Goal: Find specific page/section: Find specific page/section

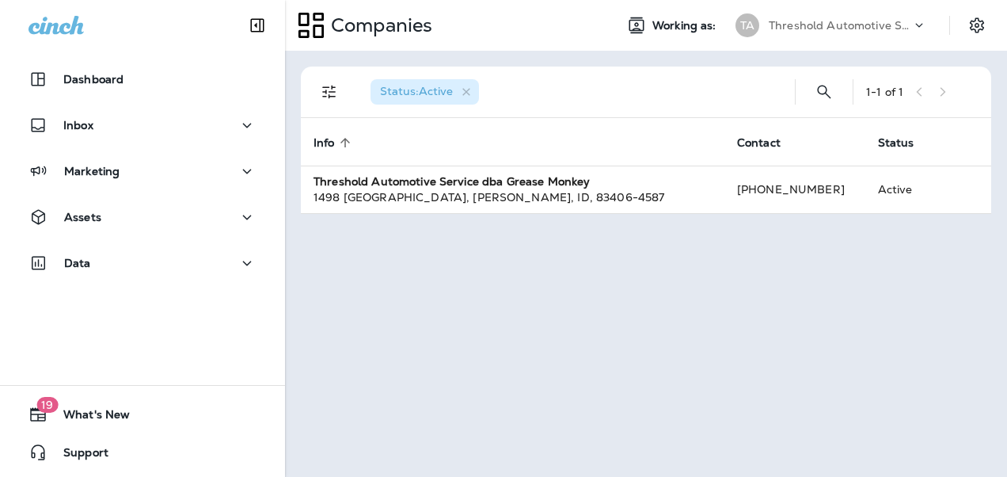
click at [609, 215] on div "Status : Active 1 - 1 of 1 Info sorted ascending Contact Status Threshold Autom…" at bounding box center [646, 264] width 722 height 426
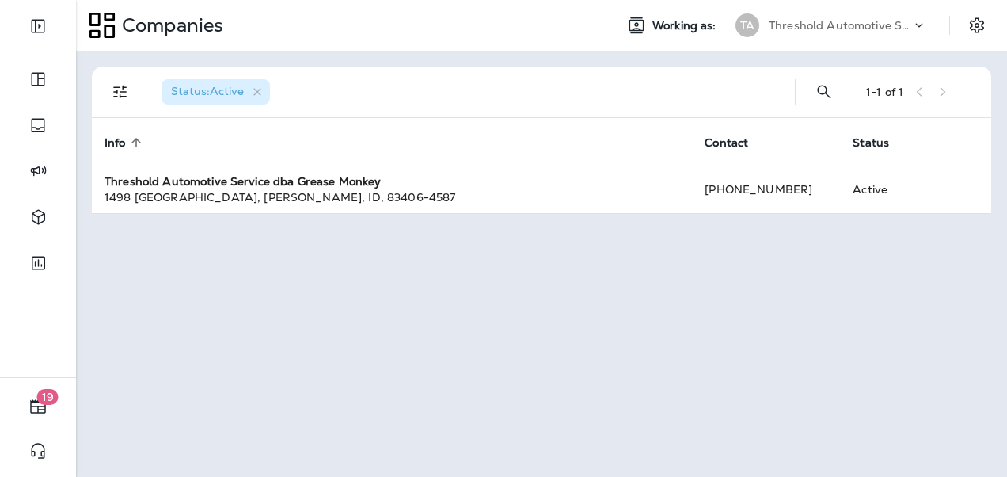
click at [590, 14] on div "Companies" at bounding box center [339, 26] width 526 height 40
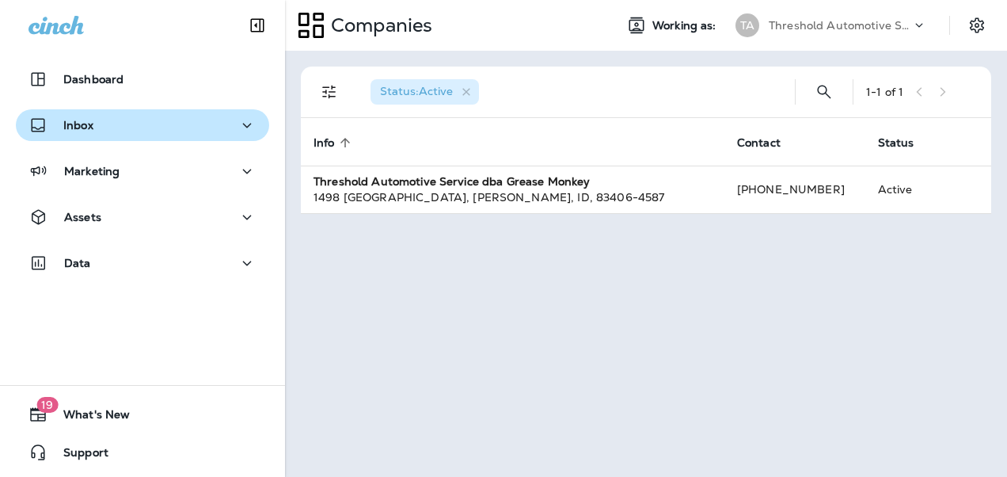
click at [128, 127] on div "Inbox" at bounding box center [142, 126] width 228 height 20
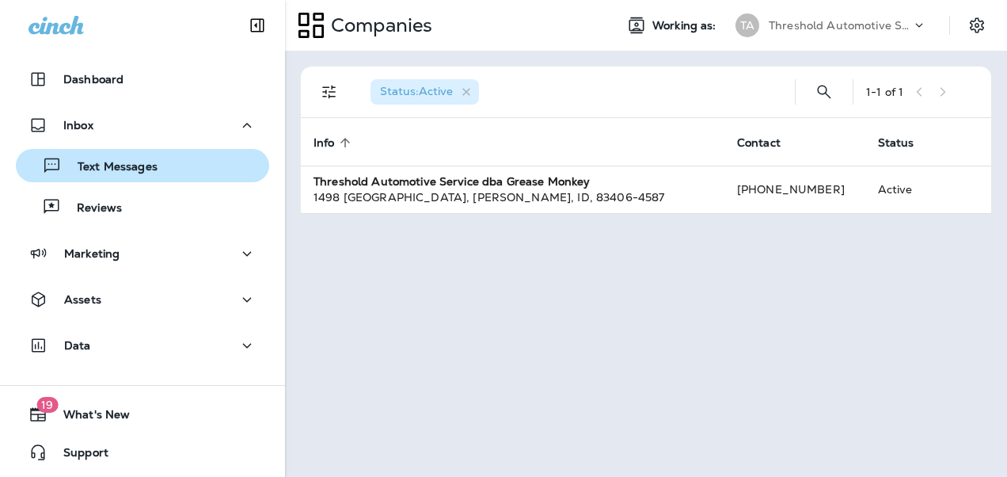
click at [123, 160] on p "Text Messages" at bounding box center [110, 167] width 96 height 15
